Goal: Task Accomplishment & Management: Use online tool/utility

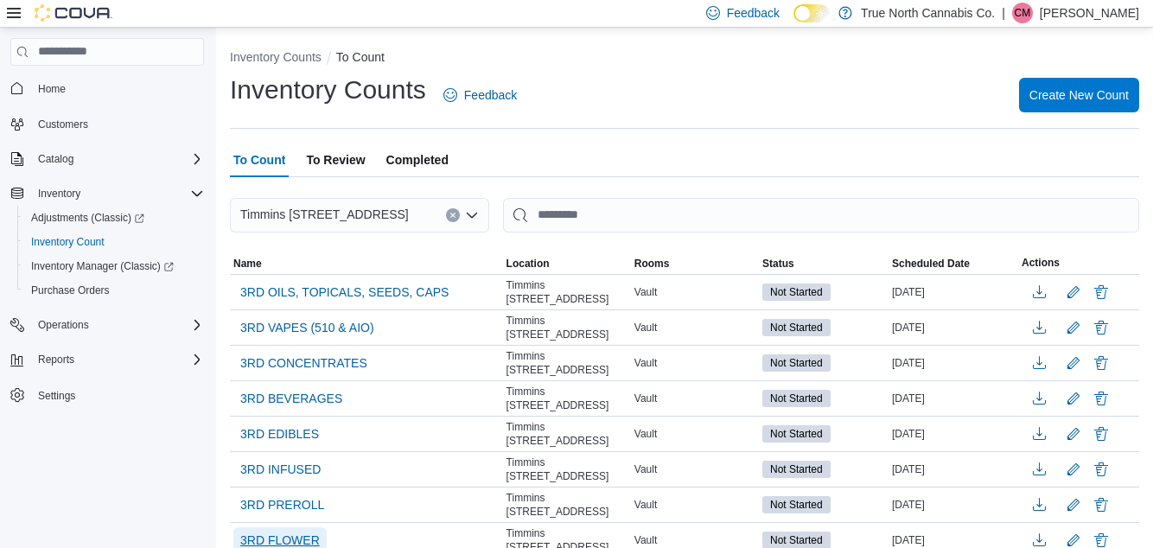
click at [274, 532] on span "3RD FLOWER" at bounding box center [280, 540] width 80 height 17
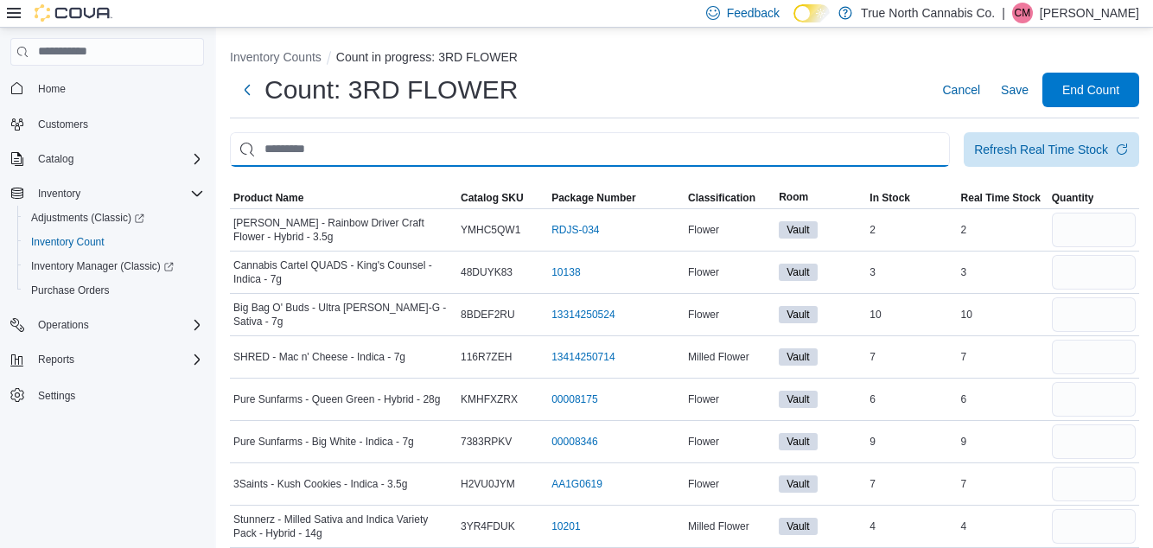
click at [365, 157] on input "This is a search bar. After typing your query, hit enter to filter the results …" at bounding box center [590, 149] width 720 height 35
type input "***"
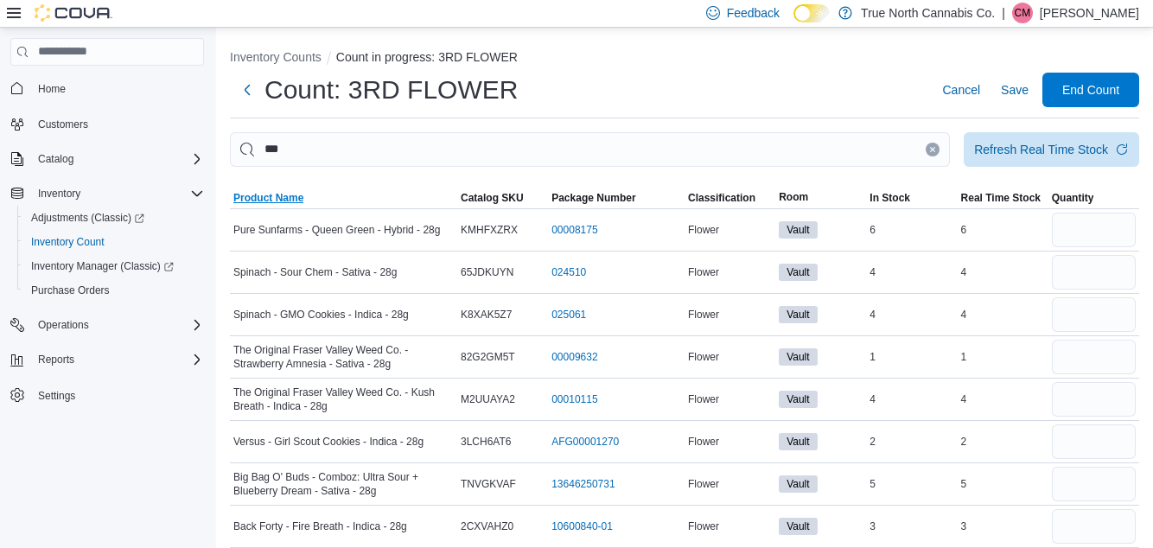
click at [294, 202] on span "Product Name" at bounding box center [268, 198] width 70 height 14
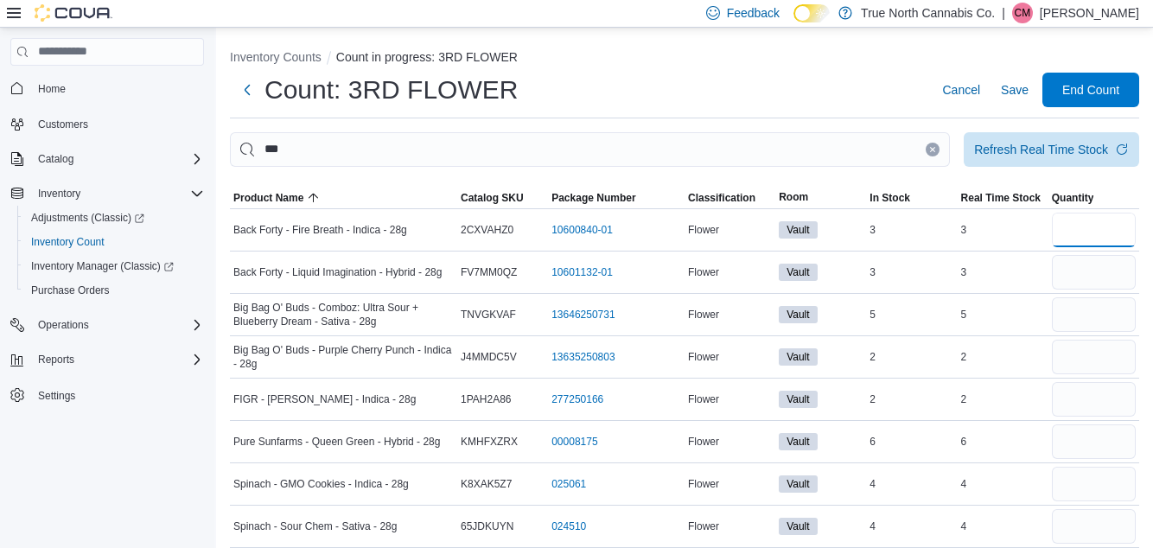
click at [1111, 231] on input "number" at bounding box center [1094, 230] width 84 height 35
type input "*"
click at [1111, 279] on input "number" at bounding box center [1094, 272] width 84 height 35
type input "*"
click at [1113, 323] on input "number" at bounding box center [1094, 314] width 84 height 35
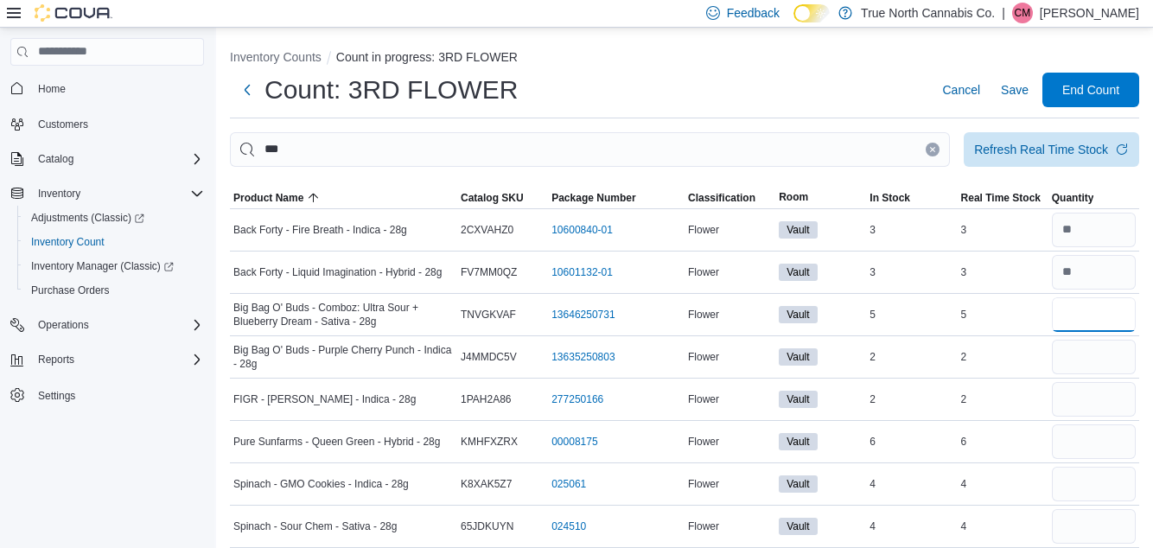
type input "*"
click at [1109, 374] on input "number" at bounding box center [1094, 357] width 84 height 35
type input "*"
click at [1094, 417] on input "number" at bounding box center [1094, 399] width 84 height 35
type input "*"
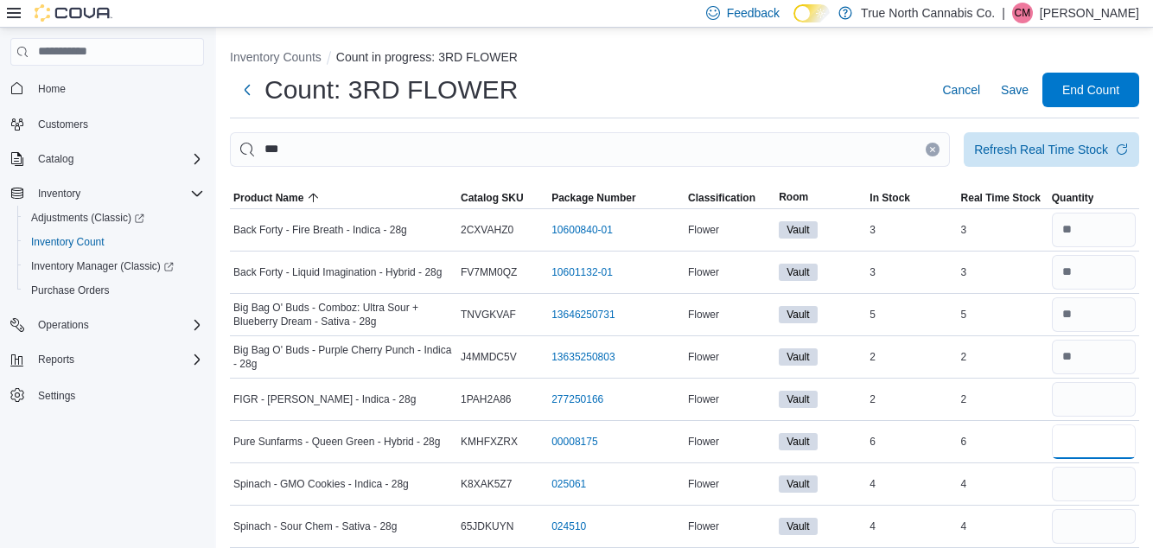
click at [1114, 449] on input "number" at bounding box center [1094, 441] width 84 height 35
type input "*"
click at [1105, 491] on input "number" at bounding box center [1094, 484] width 84 height 35
type input "*"
click at [1105, 531] on input "number" at bounding box center [1094, 526] width 84 height 35
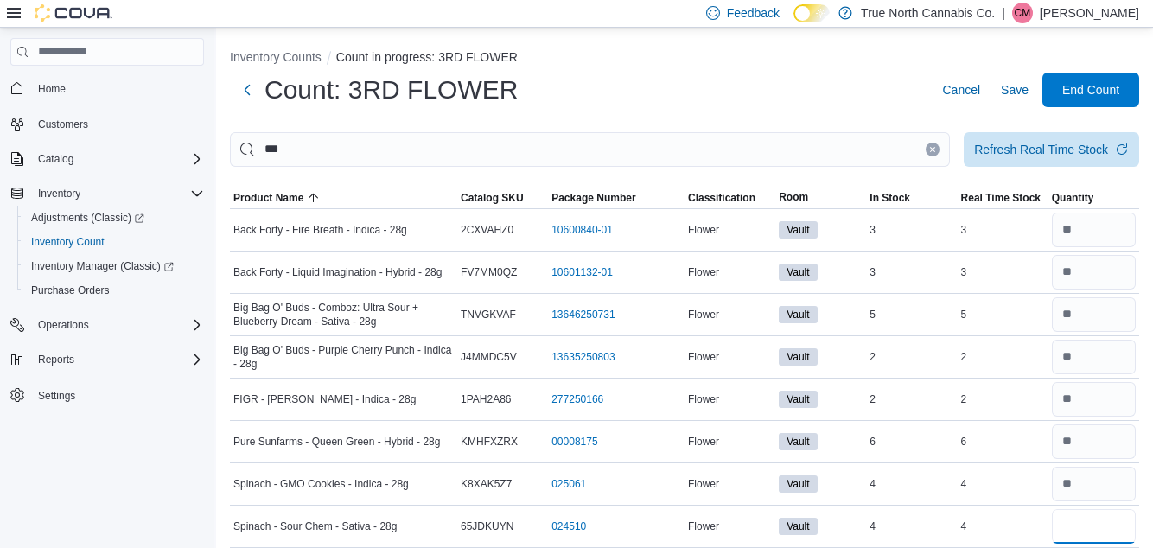
type input "*"
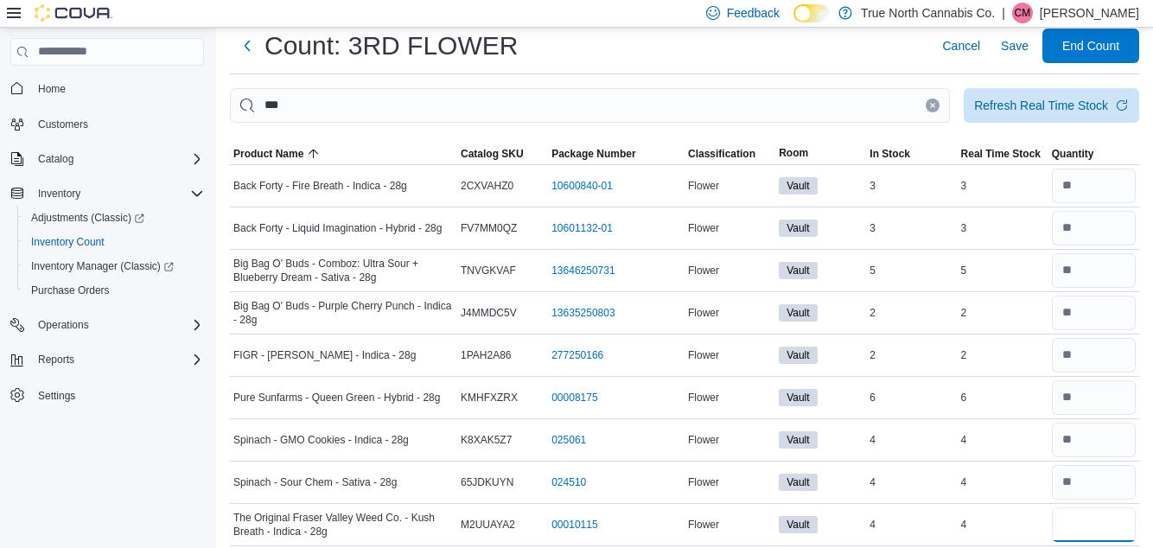
scroll to position [60, 0]
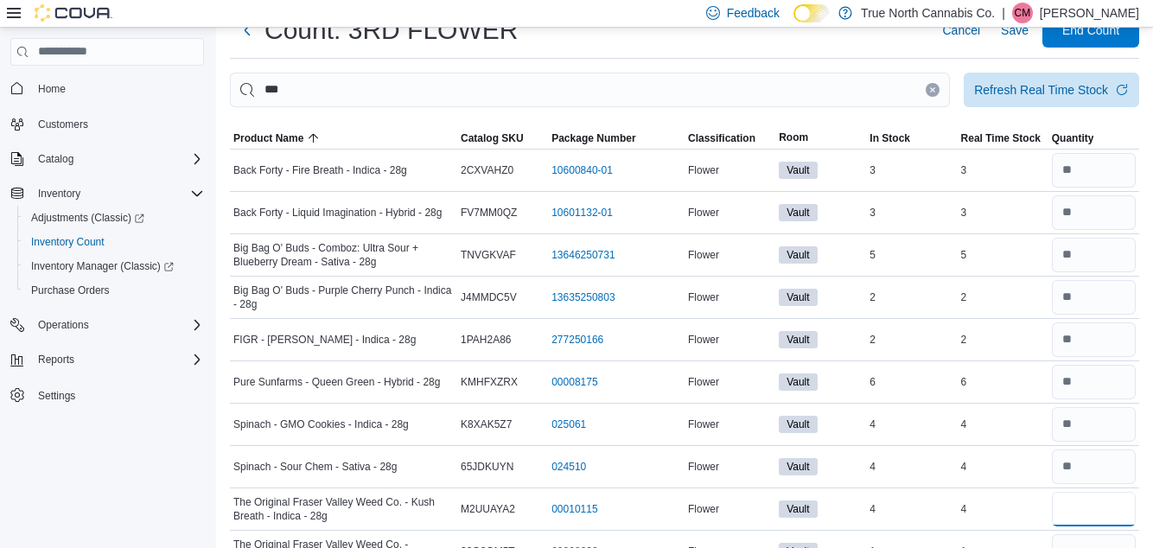
type input "*"
click at [1108, 547] on input "number" at bounding box center [1094, 551] width 84 height 35
type input "*"
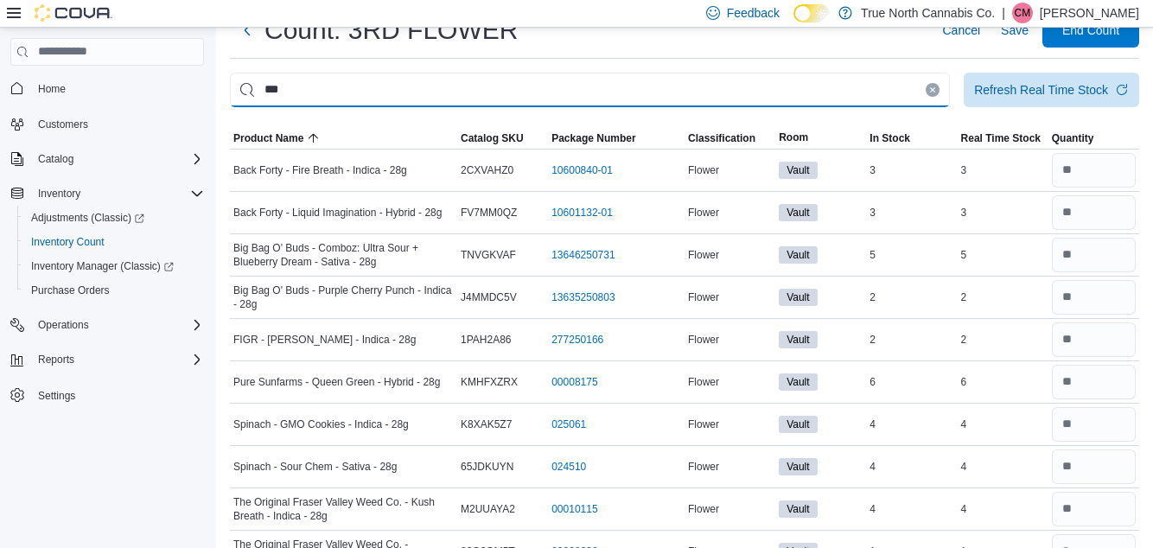
click at [413, 99] on input "***" at bounding box center [590, 90] width 720 height 35
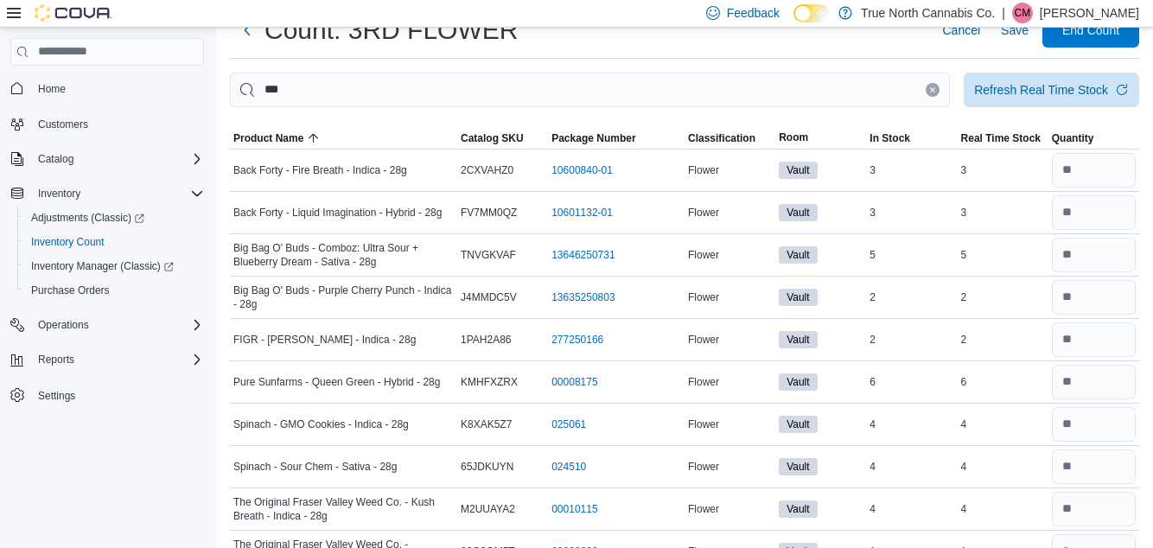
click at [936, 97] on button "Clear input" at bounding box center [933, 90] width 14 height 14
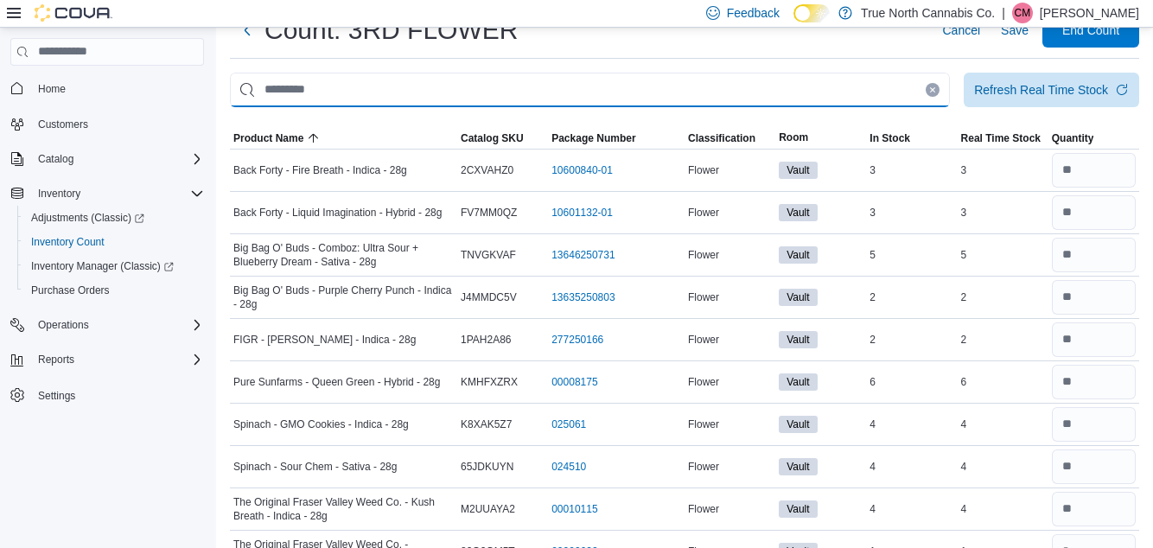
click at [933, 98] on input "This is a search bar. After typing your query, hit enter to filter the results …" at bounding box center [590, 90] width 720 height 35
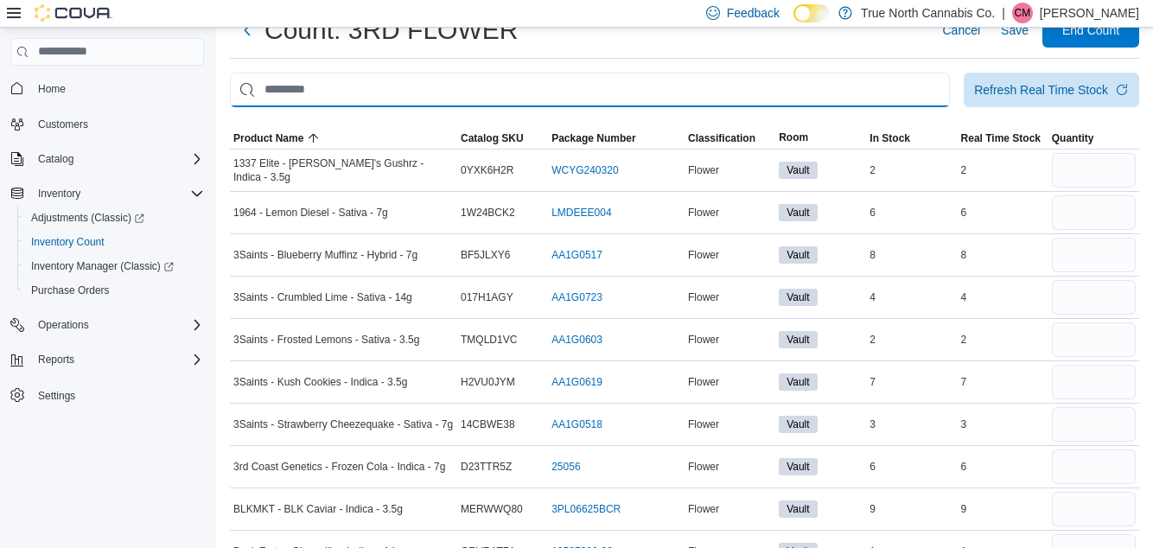
click at [541, 106] on input "This is a search bar. After typing your query, hit enter to filter the results …" at bounding box center [590, 90] width 720 height 35
click at [527, 95] on input "This is a search bar. After typing your query, hit enter to filter the results …" at bounding box center [590, 90] width 720 height 35
type input "****"
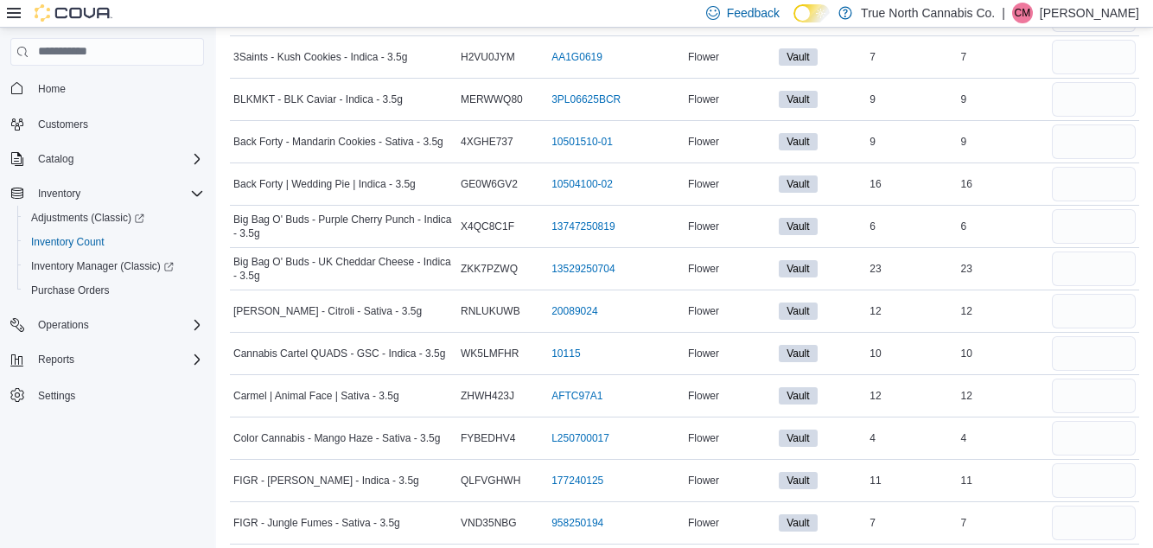
scroll to position [258, 0]
